Goal: Transaction & Acquisition: Obtain resource

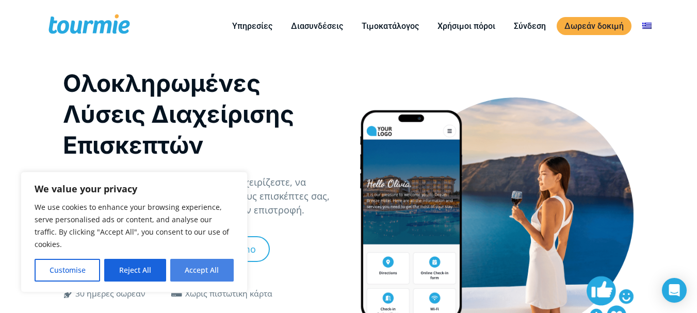
click at [198, 269] on button "Accept All" at bounding box center [201, 270] width 63 height 23
checkbox input "true"
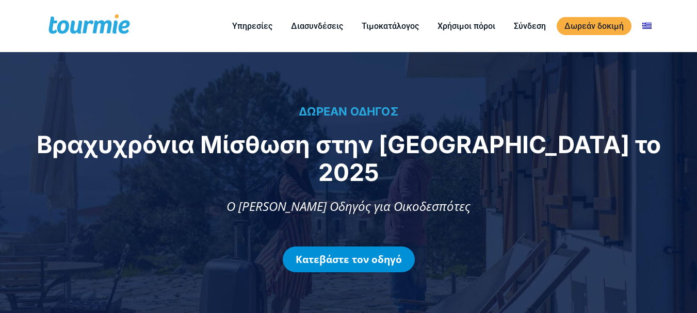
click at [346, 246] on link "Κατεβάστε τον οδηγό" at bounding box center [349, 259] width 132 height 26
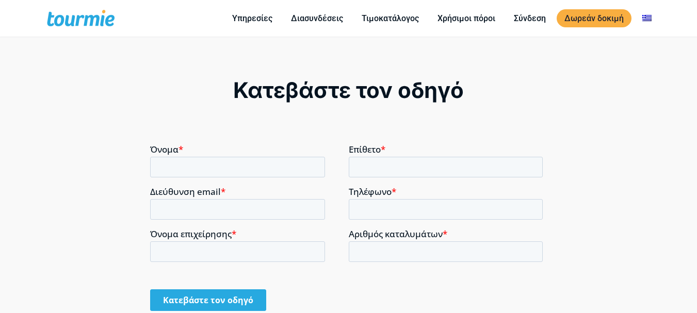
scroll to position [638, 0]
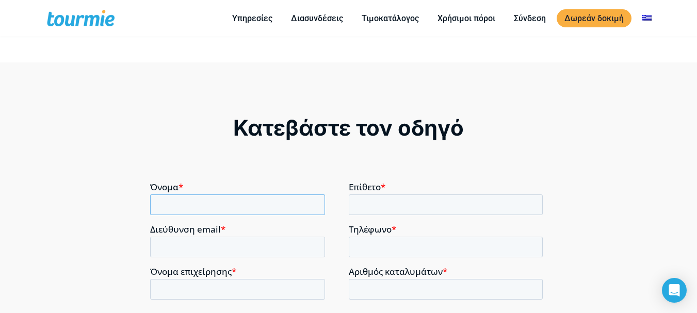
click at [220, 203] on input "Όνομα *" at bounding box center [237, 204] width 175 height 21
click at [209, 208] on input "Όνομα *" at bounding box center [237, 204] width 175 height 21
type input "ΓΕΩΡΓΙΟΣ"
click at [379, 206] on input "Επίθετο *" at bounding box center [446, 204] width 194 height 21
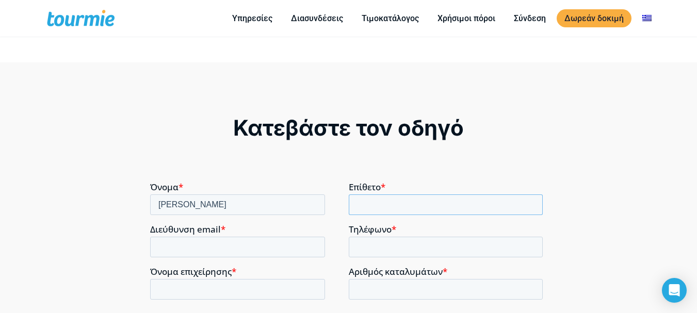
type input "ΜΑΚΡΥΓΙΑΝΝΗΣ"
drag, startPoint x: 233, startPoint y: 228, endPoint x: 237, endPoint y: 248, distance: 19.9
click at [237, 248] on div "Διεύθυνση email *" at bounding box center [249, 240] width 198 height 33
click at [237, 248] on input "Διεύθυνση email *" at bounding box center [237, 246] width 175 height 21
type input "giorgos.makrygiannis@gmail.com"
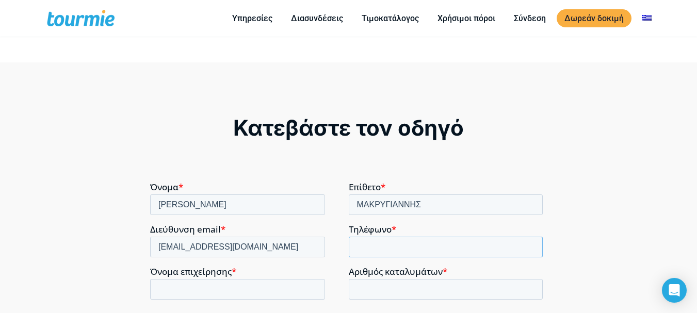
click at [377, 245] on input "Τηλέφωνο *" at bounding box center [446, 246] width 194 height 21
type input "+306944363583"
click at [193, 292] on input "Όνομα επιχείρησης *" at bounding box center [237, 288] width 175 height 21
type input "ΜΑΚΡΥΓΙΑΝΝΗΣ ΓΕΩΡΓΙΟΣ"
click at [372, 291] on input "Αριθμός καταλυμάτων *" at bounding box center [446, 288] width 194 height 21
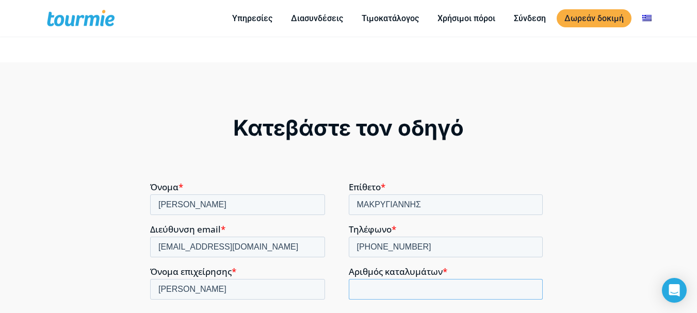
type input "1"
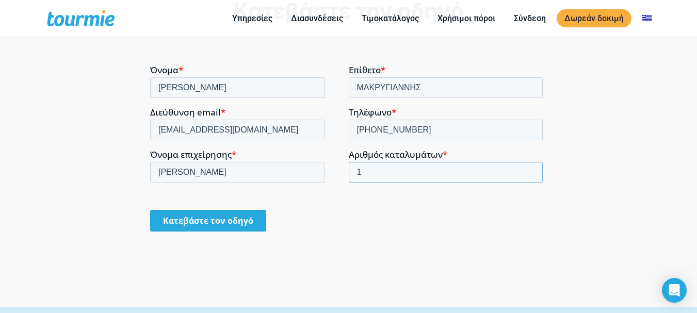
scroll to position [782, 0]
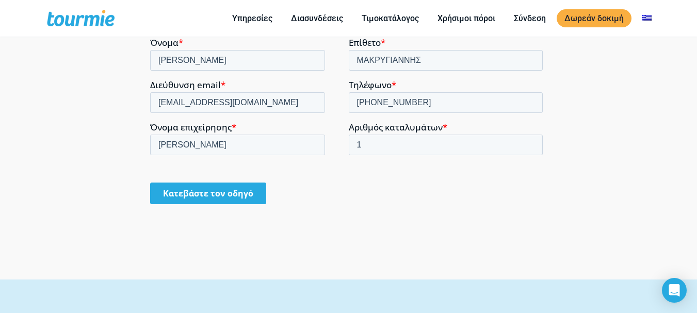
click at [208, 193] on input "Κατεβάστε τον οδηγό" at bounding box center [208, 193] width 116 height 22
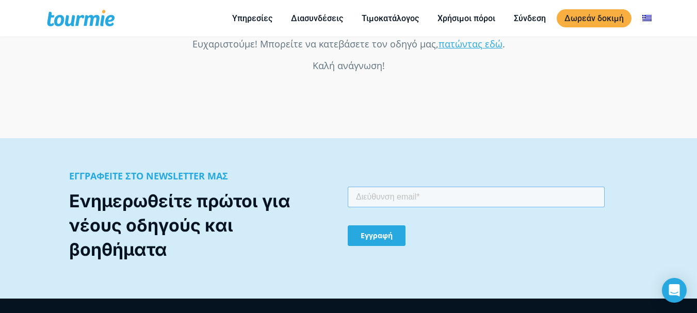
click at [356, 194] on input "email" at bounding box center [475, 196] width 257 height 21
type input "giorgos.makrygiannis@gmail.com"
click at [375, 235] on input "Εγγραφή" at bounding box center [376, 235] width 58 height 21
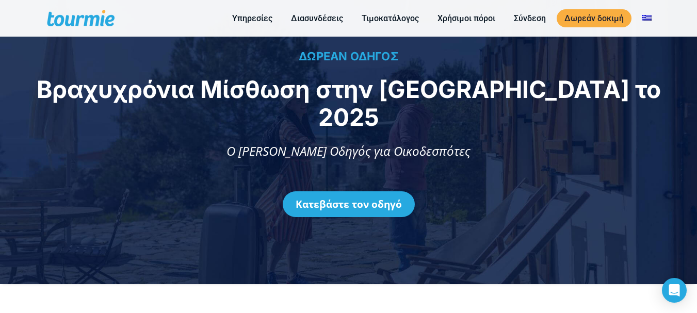
scroll to position [0, 0]
